Goal: Task Accomplishment & Management: Use online tool/utility

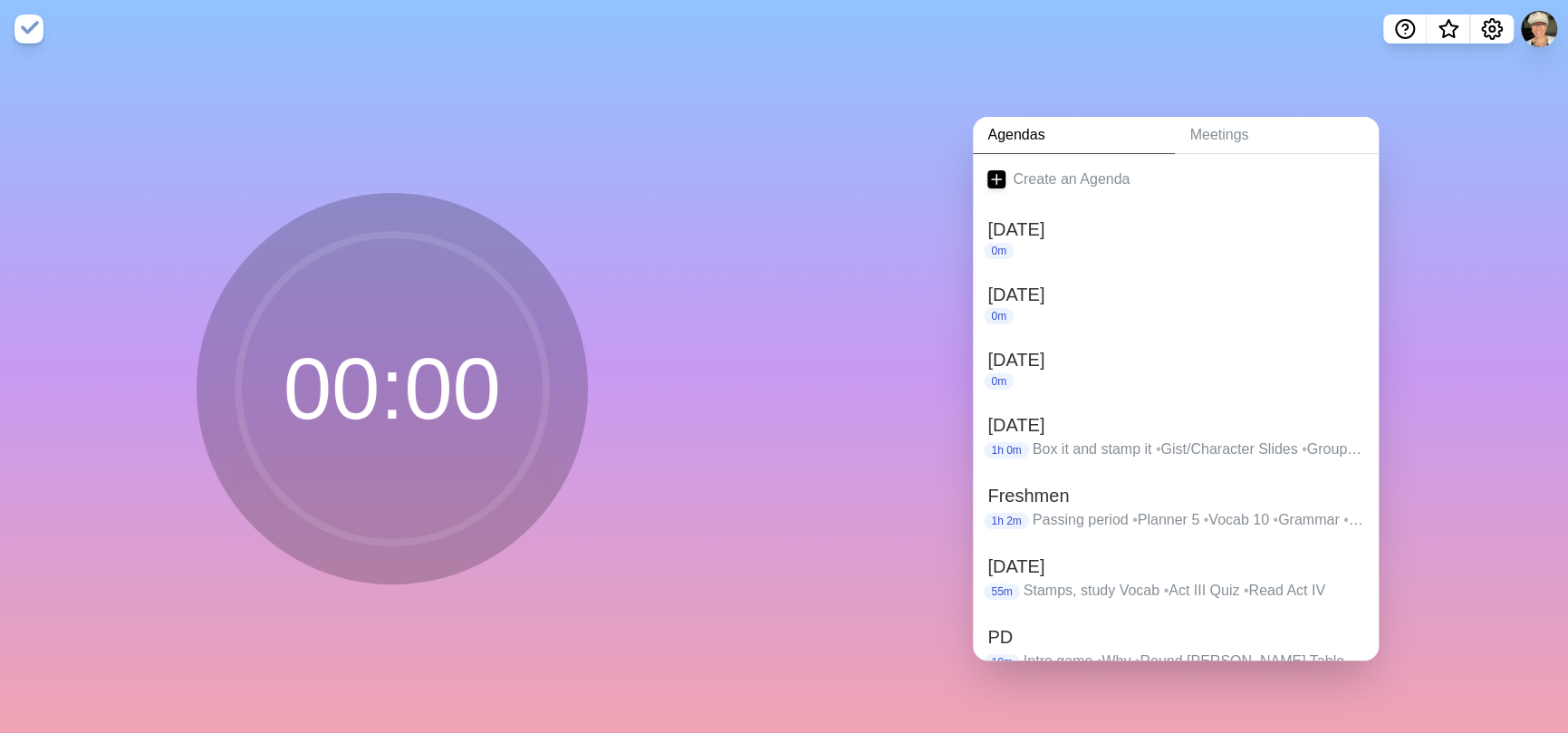
scroll to position [413, 0]
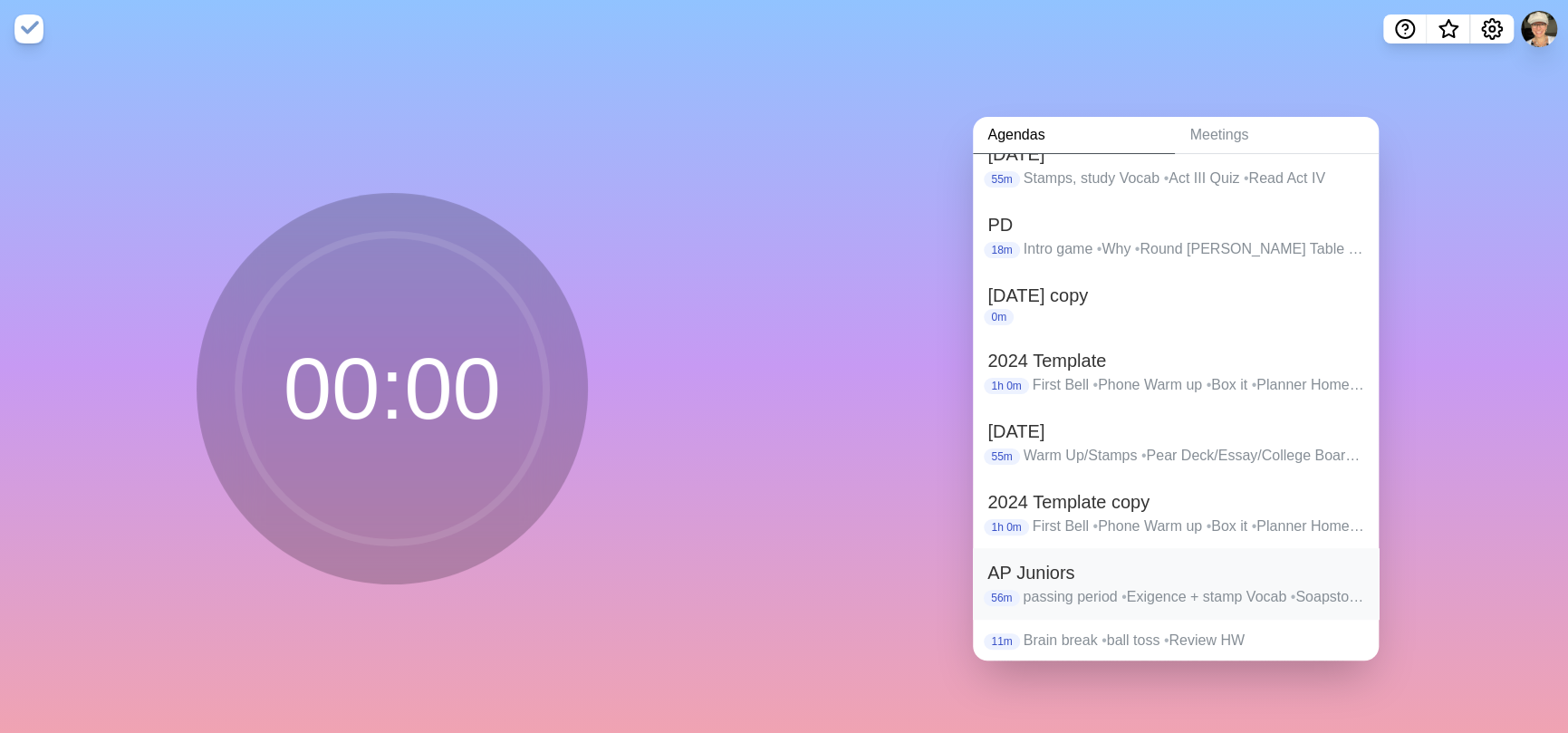
click at [1142, 597] on p "passing period • Exigence + stamp Vocab • Soapstone • Rhetoric hyperbole • Game…" at bounding box center [1194, 597] width 341 height 22
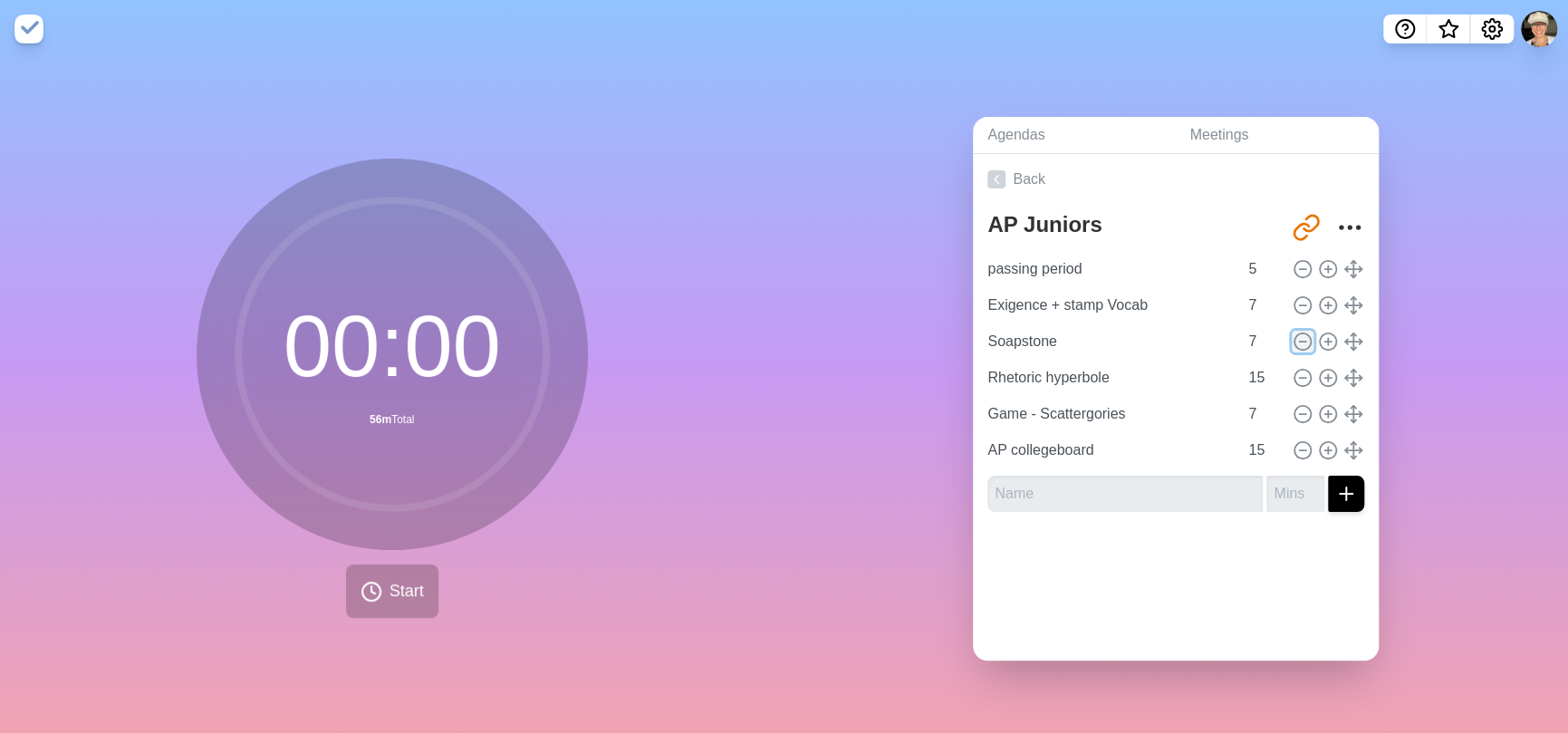
click at [1293, 332] on icon at bounding box center [1303, 342] width 20 height 20
type input "Rhetoric hyperbole"
type input "15"
type input "Game - Scattergories"
type input "7"
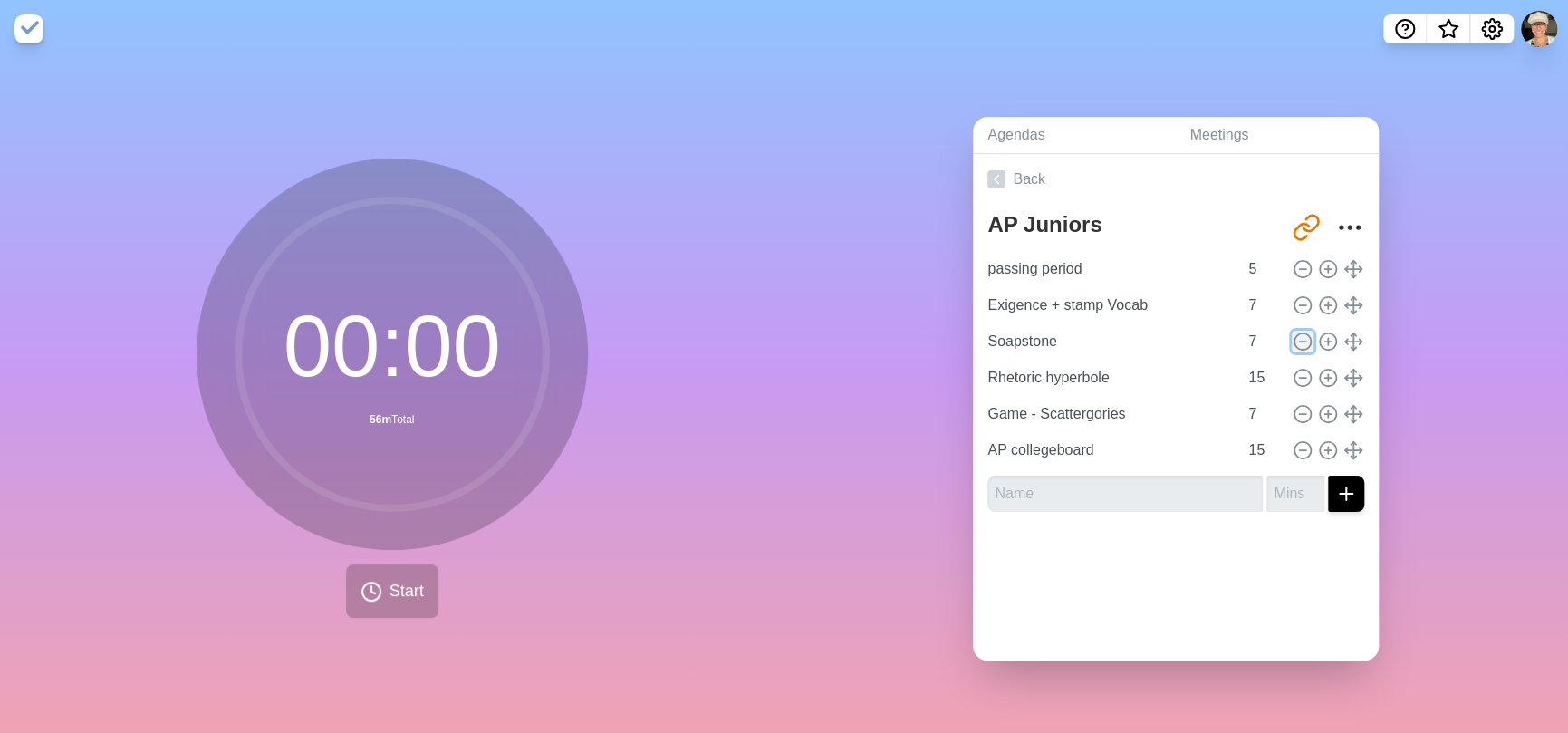
type input "AP collegeboard"
type input "15"
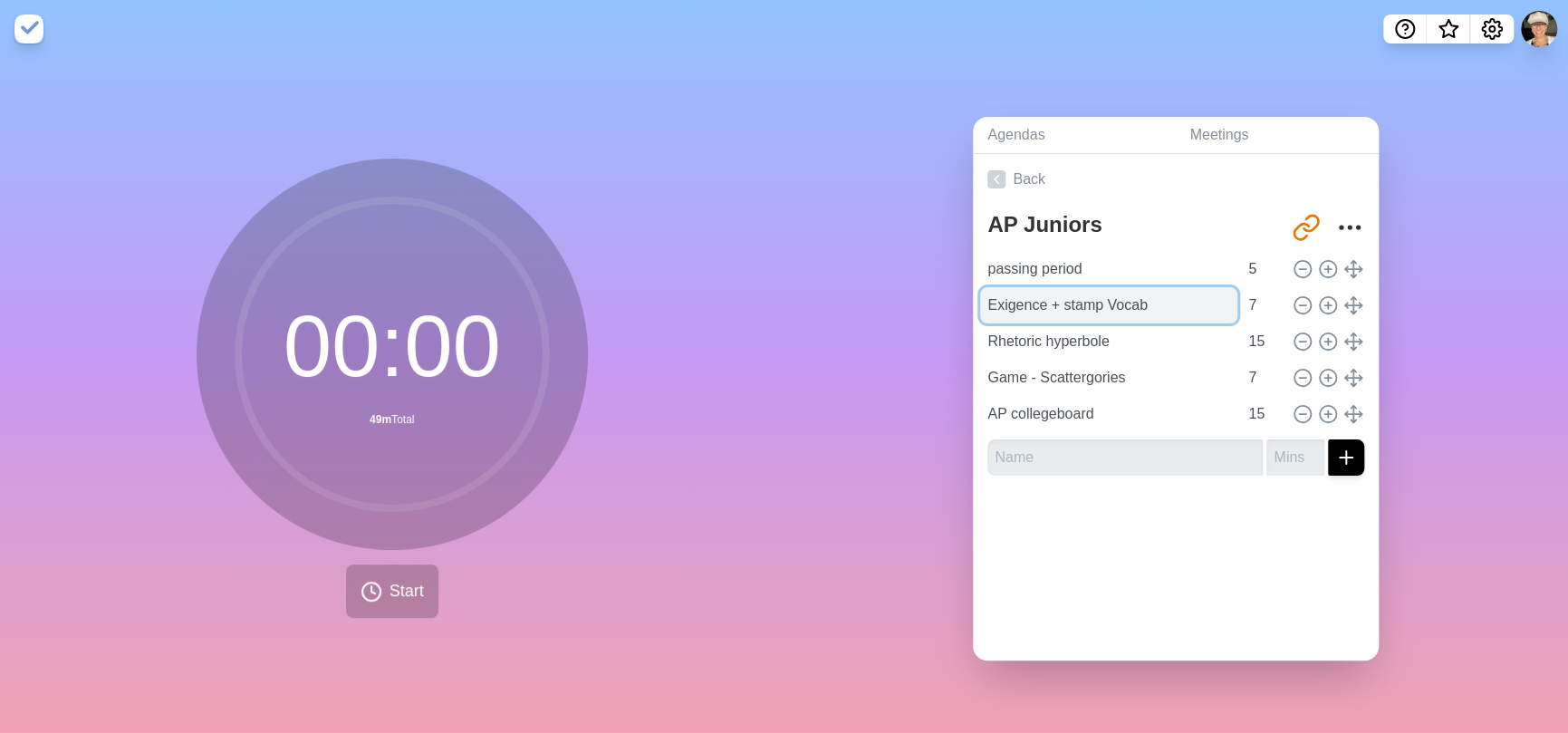
click at [1152, 298] on input "Exigence + stamp Vocab" at bounding box center [1109, 305] width 258 height 37
drag, startPoint x: 1158, startPoint y: 295, endPoint x: 799, endPoint y: 254, distance: 361.3
click at [757, 254] on div "00 : 00 49m Total Start Agendas Meetings Back AP Juniors [URL][DOMAIN_NAME] pas…" at bounding box center [784, 395] width 1568 height 675
click at [1023, 294] on input "Exigence + stamp Vocab" at bounding box center [1109, 305] width 258 height 37
drag, startPoint x: 1035, startPoint y: 295, endPoint x: 901, endPoint y: 294, distance: 134.0
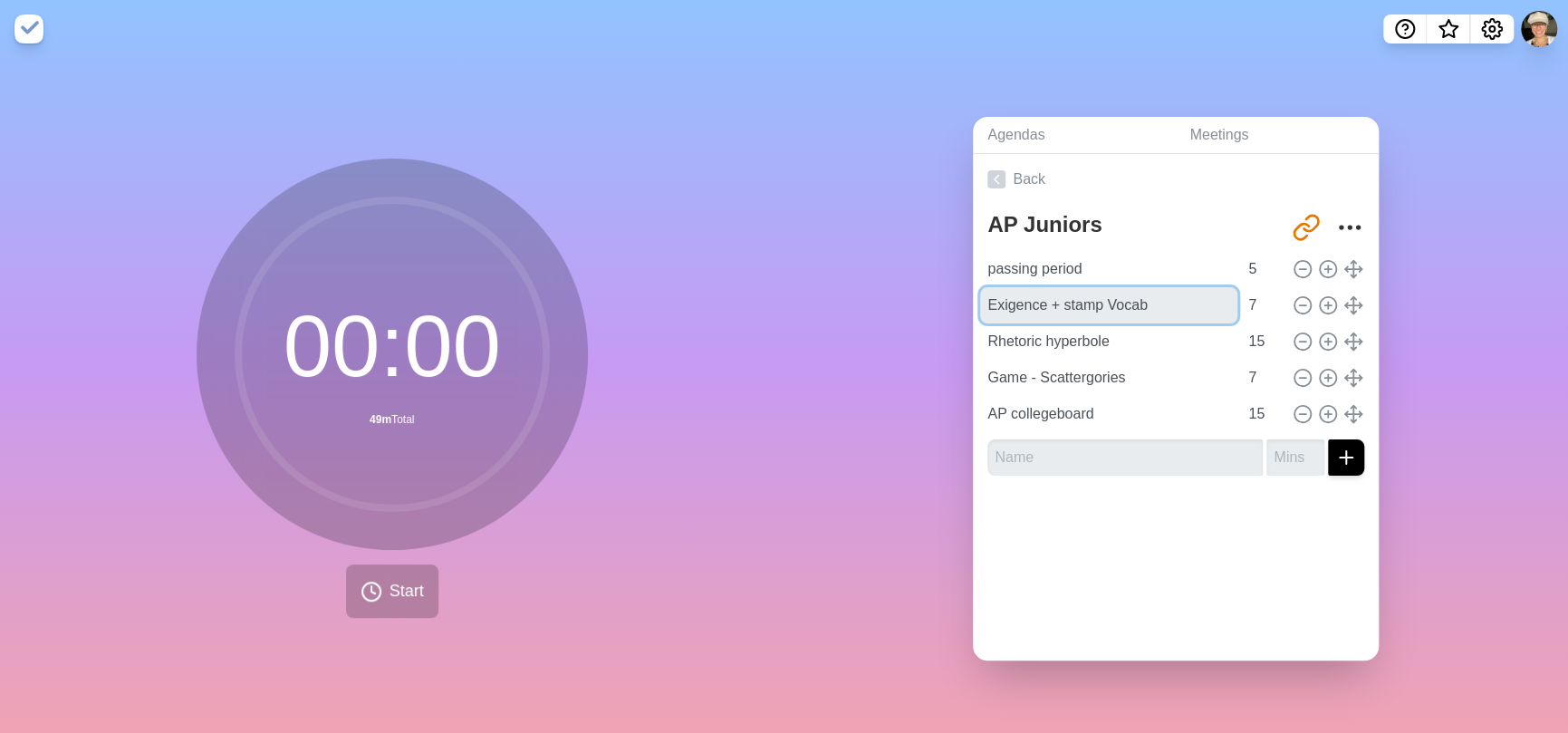
click at [901, 294] on div "Agendas Meetings Back AP Juniors [URL][DOMAIN_NAME] passing period 5 Exigence +…" at bounding box center [1177, 395] width 785 height 675
type input "Hyperbole + stamp Vocab"
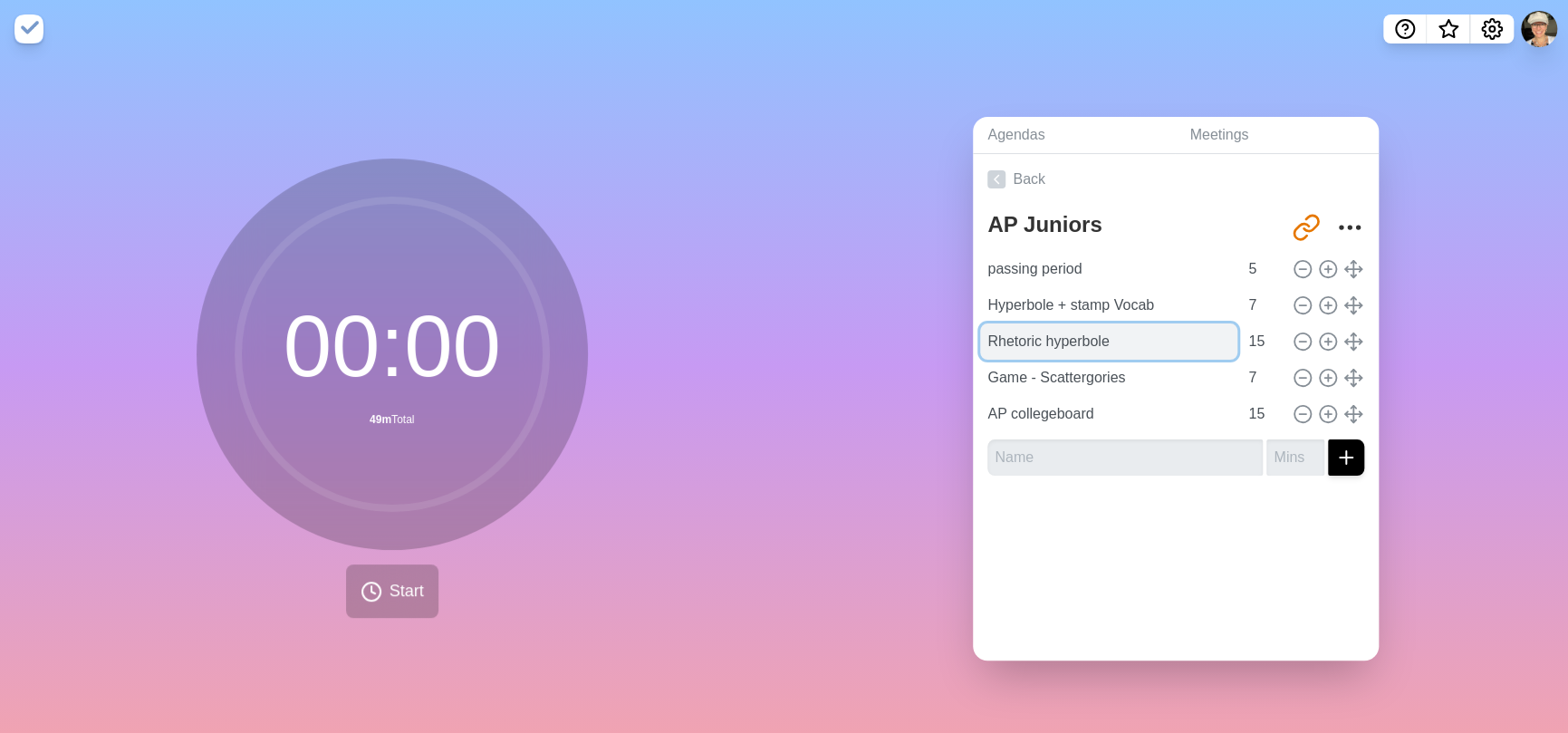
click at [1186, 340] on input "Rhetoric hyperbole" at bounding box center [1109, 342] width 258 height 37
drag, startPoint x: 1185, startPoint y: 340, endPoint x: 963, endPoint y: 343, distance: 222.0
click at [963, 343] on div "Agendas Meetings Back AP Juniors [URL][DOMAIN_NAME] passing period 5 Hyperbole …" at bounding box center [1177, 395] width 785 height 675
type input "AP Collegeboard finish"
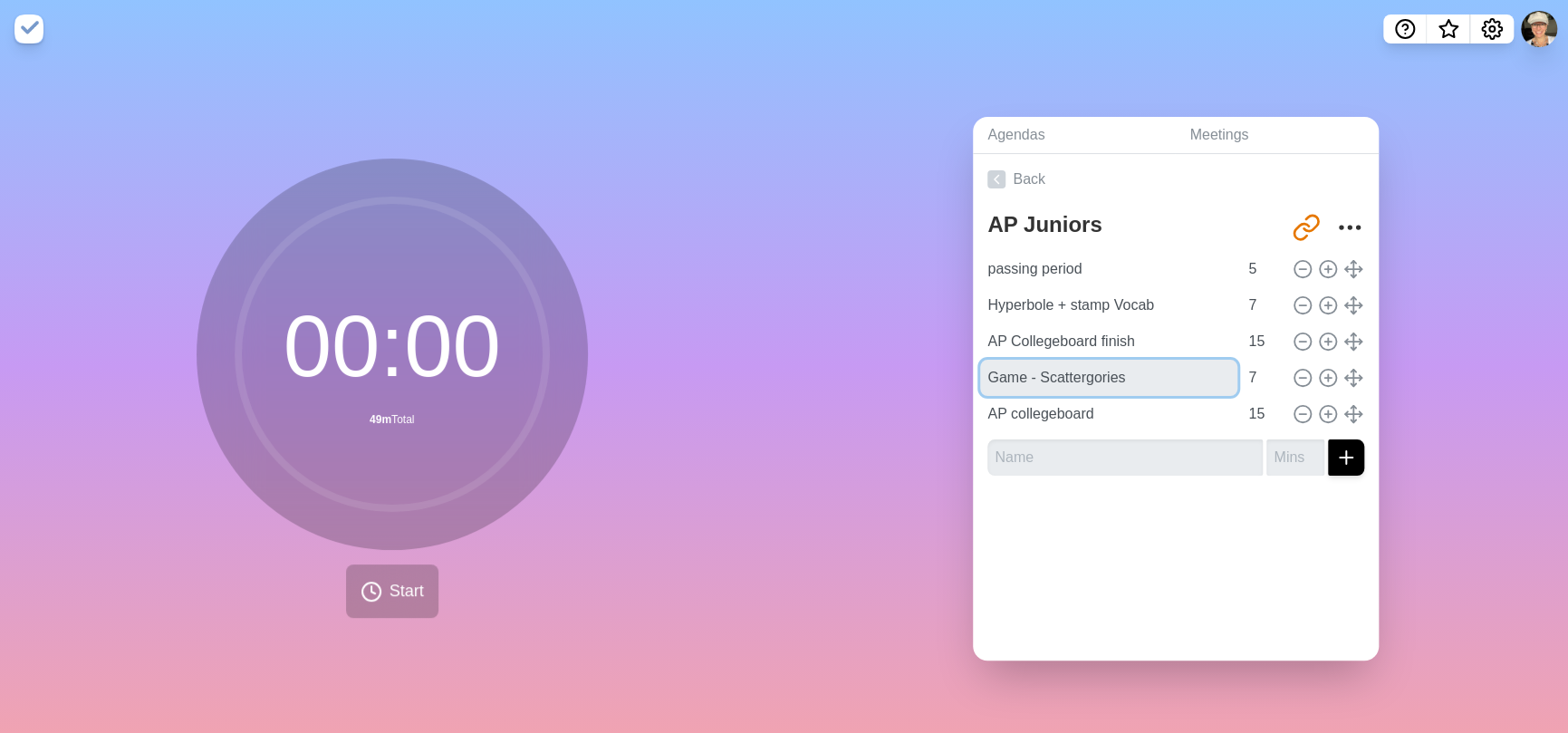
drag, startPoint x: 1153, startPoint y: 366, endPoint x: 955, endPoint y: 360, distance: 198.1
click at [955, 360] on div "Agendas Meetings Back AP Juniors [URL][DOMAIN_NAME] passing period 5 Hyperbole …" at bounding box center [1177, 395] width 785 height 675
type input "Team challenge"
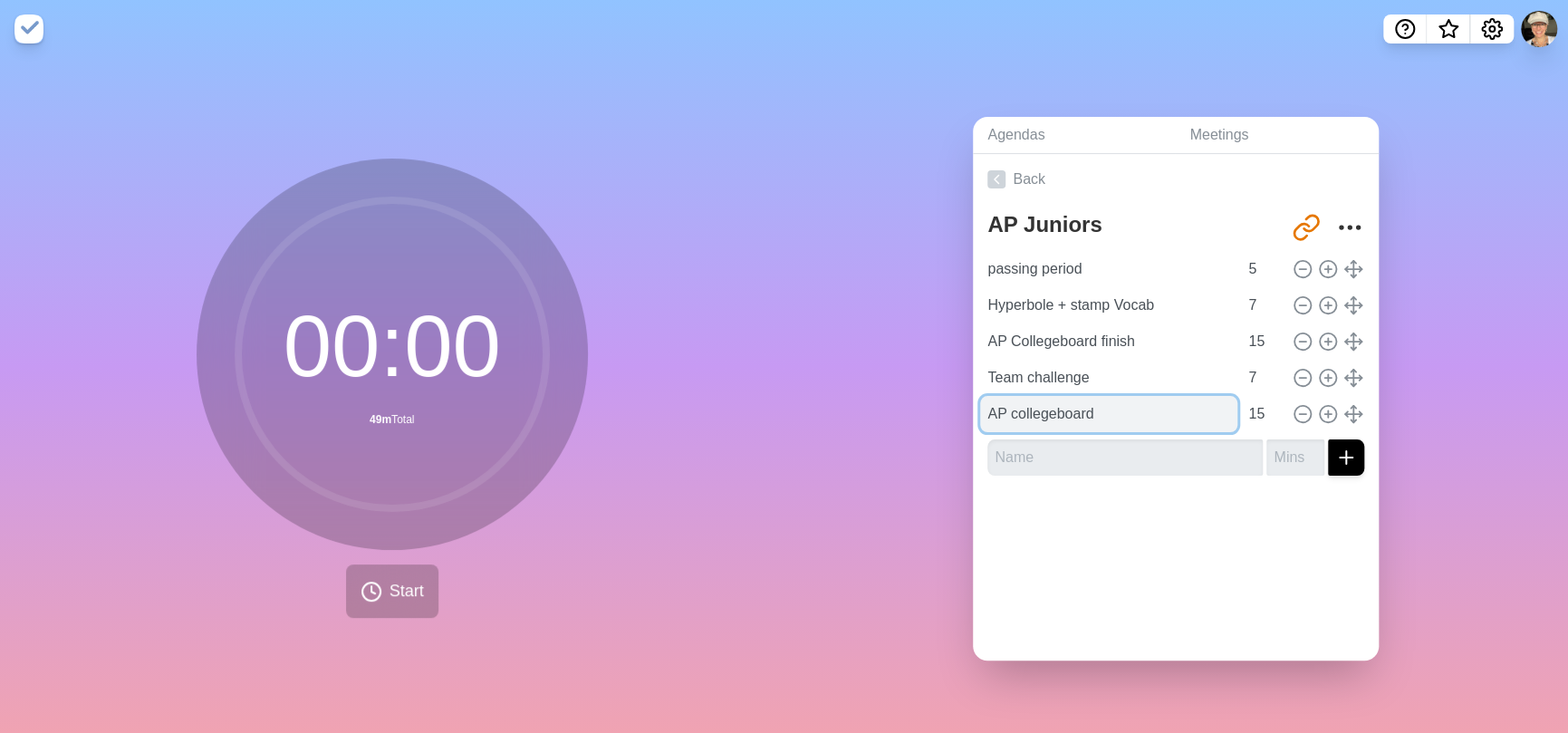
click at [1049, 405] on input "AP collegeboard" at bounding box center [1109, 415] width 258 height 37
click at [1319, 373] on icon at bounding box center [1329, 378] width 20 height 20
type input "Team challenge"
type input "7"
click at [1319, 373] on icon at bounding box center [1329, 378] width 20 height 20
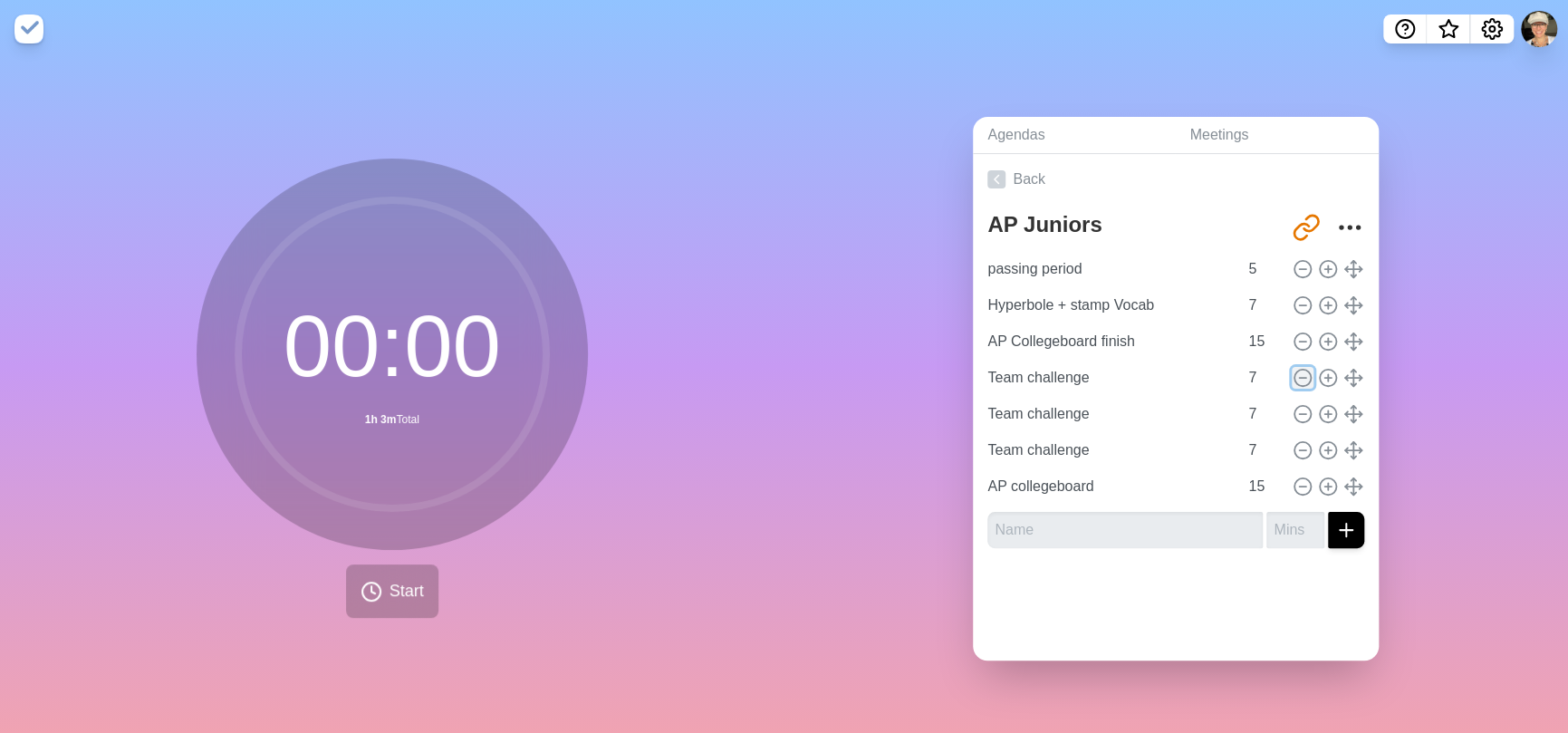
click at [1293, 368] on icon at bounding box center [1303, 378] width 20 height 20
type input "AP collegeboard"
type input "15"
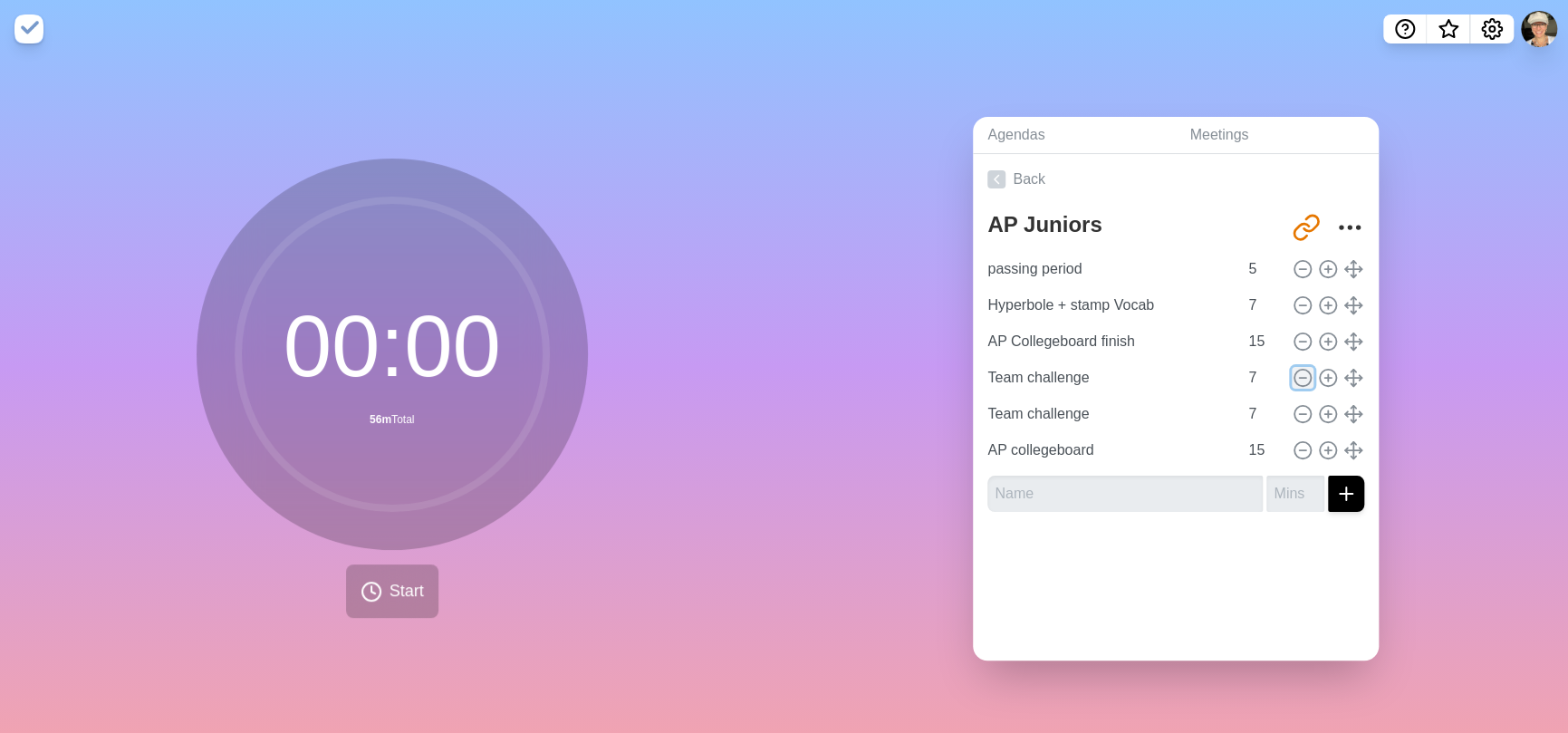
click at [1293, 368] on icon at bounding box center [1303, 378] width 20 height 20
type input "AP collegeboard"
type input "15"
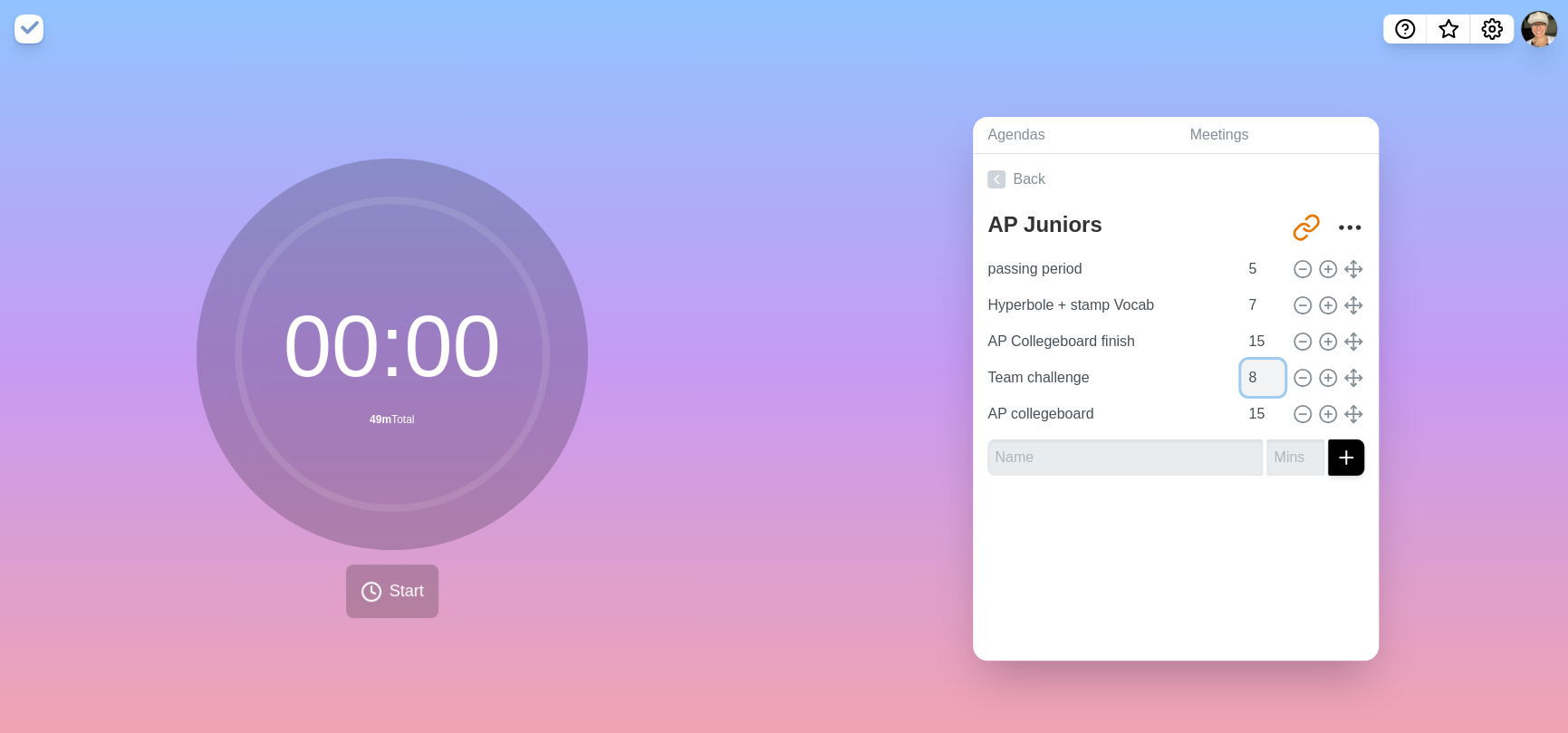
click at [1253, 366] on input "8" at bounding box center [1263, 378] width 43 height 37
click at [1253, 366] on input "9" at bounding box center [1263, 378] width 43 height 37
click at [1253, 366] on input "10" at bounding box center [1263, 378] width 43 height 37
click at [1253, 365] on input "11" at bounding box center [1263, 378] width 43 height 37
click at [1253, 365] on input "12" at bounding box center [1263, 378] width 43 height 37
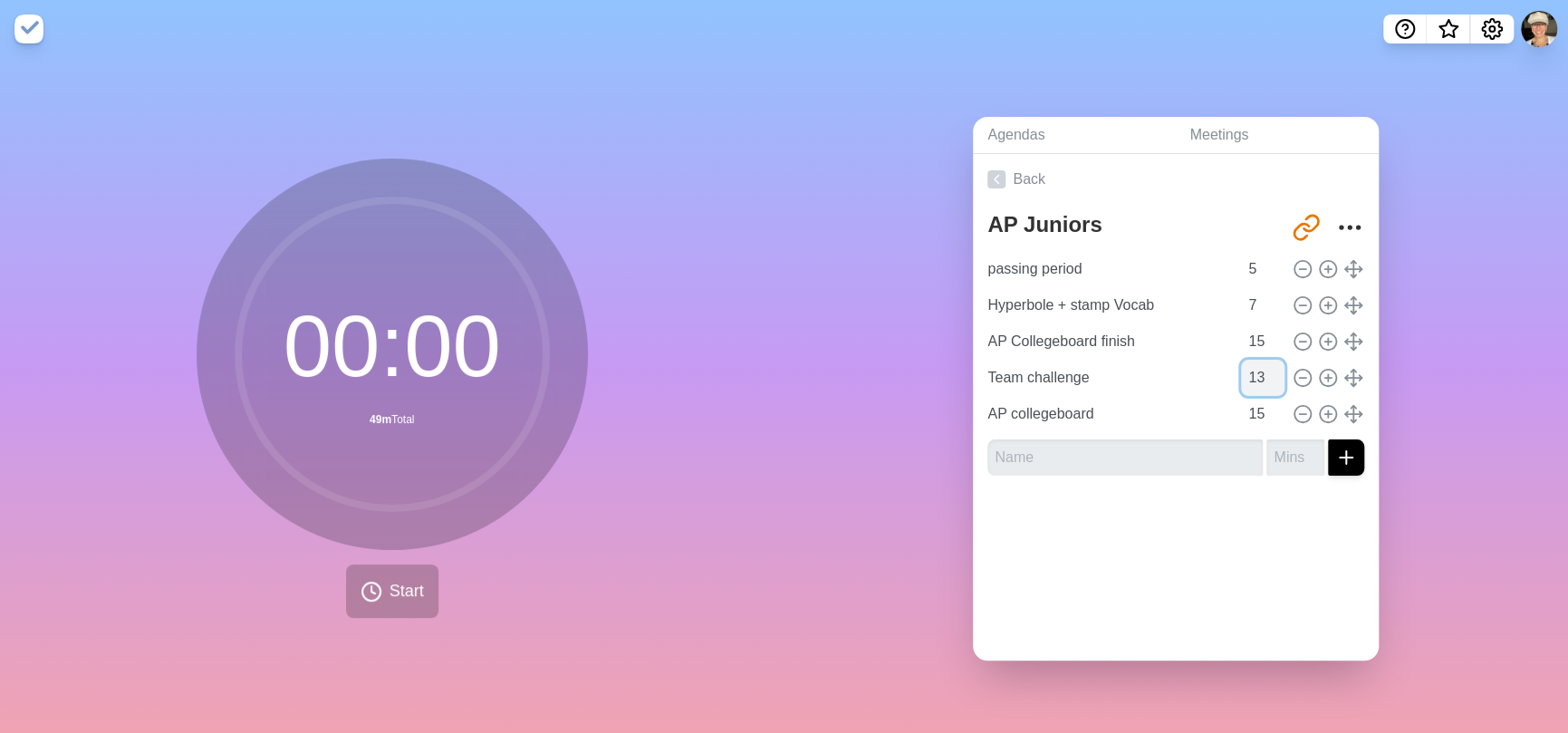
click at [1253, 365] on input "13" at bounding box center [1263, 378] width 43 height 37
click at [1253, 365] on input "14" at bounding box center [1263, 378] width 43 height 37
click at [1253, 365] on input "15" at bounding box center [1263, 378] width 43 height 37
click at [1253, 365] on input "16" at bounding box center [1263, 378] width 43 height 37
type input "15"
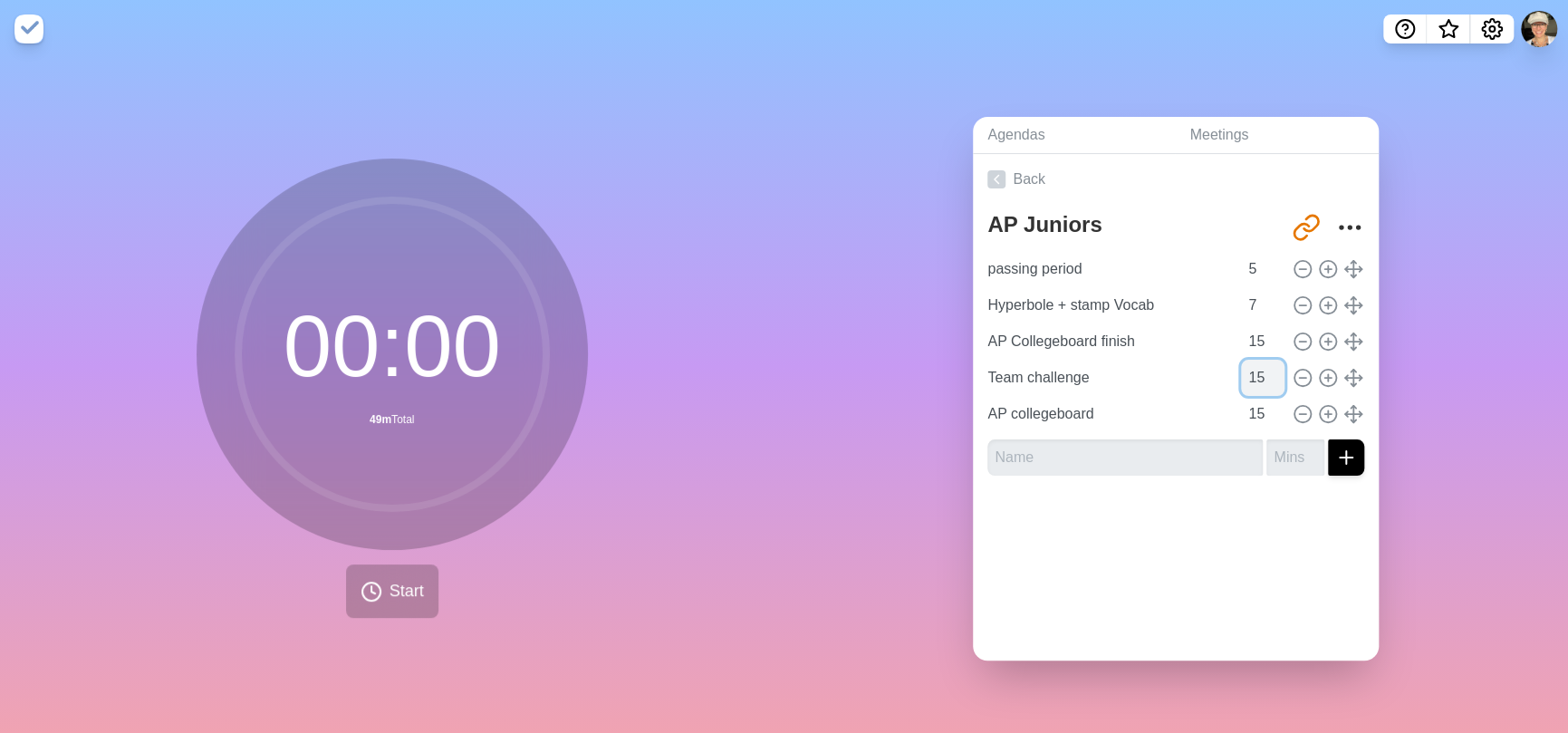
click at [1254, 371] on input "15" at bounding box center [1263, 378] width 43 height 37
click at [1191, 409] on input "AP collegeboard" at bounding box center [1109, 415] width 258 height 37
drag, startPoint x: 1120, startPoint y: 412, endPoint x: 849, endPoint y: 390, distance: 271.9
click at [849, 390] on div "Agendas Meetings Back AP Juniors [URL][DOMAIN_NAME] passing period 5 Hyperbole …" at bounding box center [1177, 395] width 785 height 675
type input "Game"
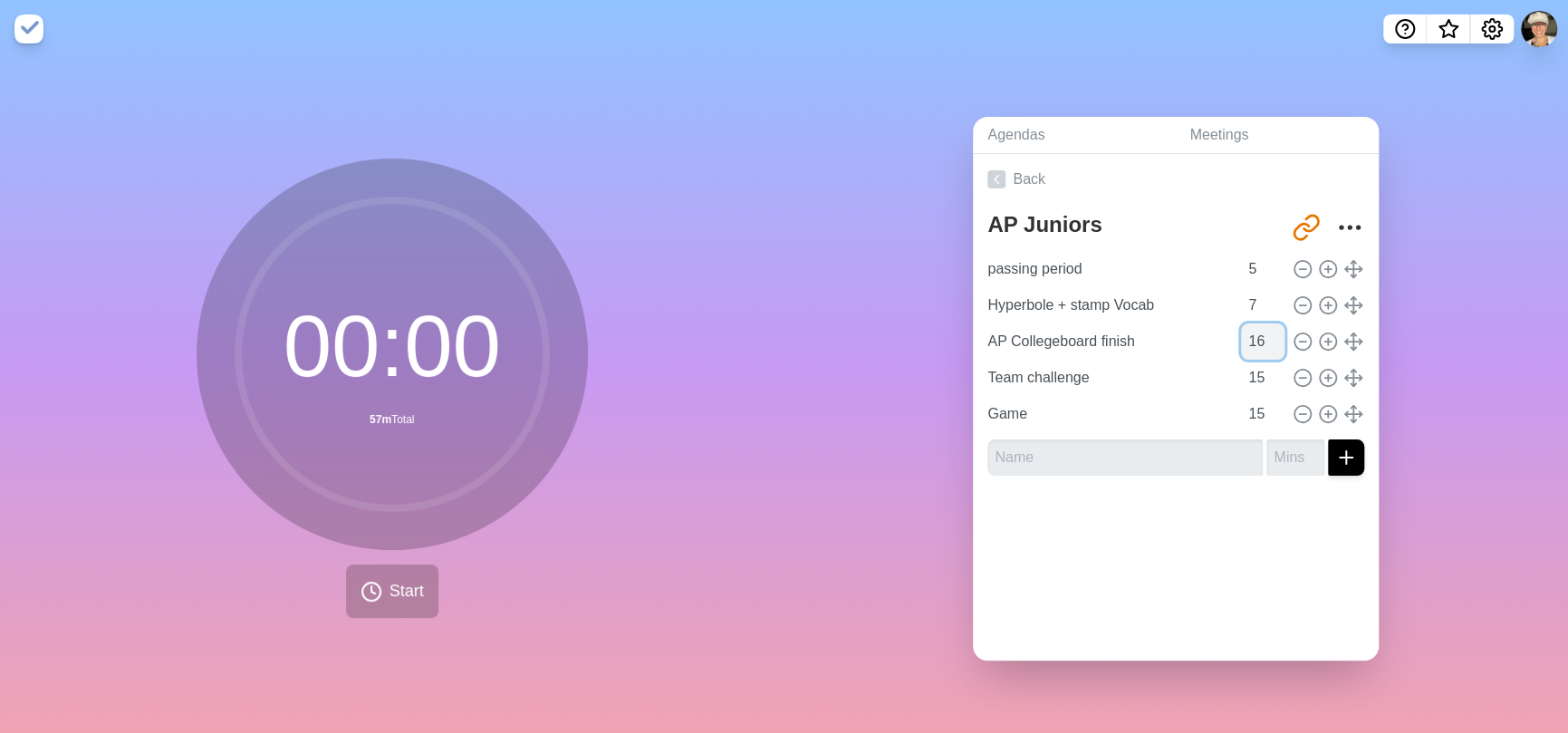
click at [1258, 327] on input "16" at bounding box center [1263, 342] width 43 height 37
click at [1258, 327] on input "17" at bounding box center [1263, 342] width 43 height 37
type input "18"
click at [1258, 327] on input "18" at bounding box center [1263, 342] width 43 height 37
click at [1088, 416] on input "Game" at bounding box center [1109, 415] width 258 height 37
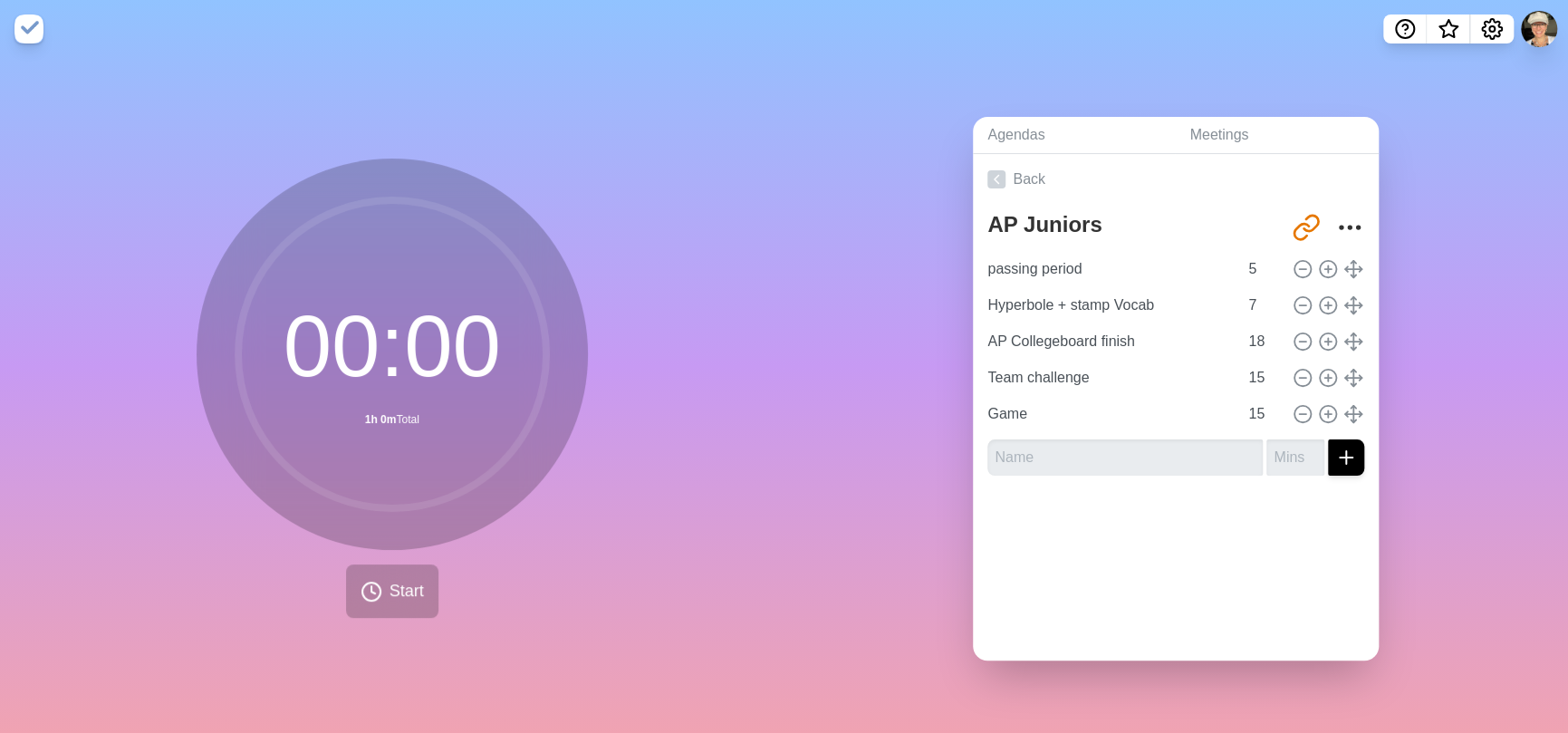
click at [900, 253] on div "Agendas Meetings Back AP Juniors [URL][DOMAIN_NAME] passing period 5 Hyperbole …" at bounding box center [1177, 395] width 785 height 675
